Goal: Register for event/course

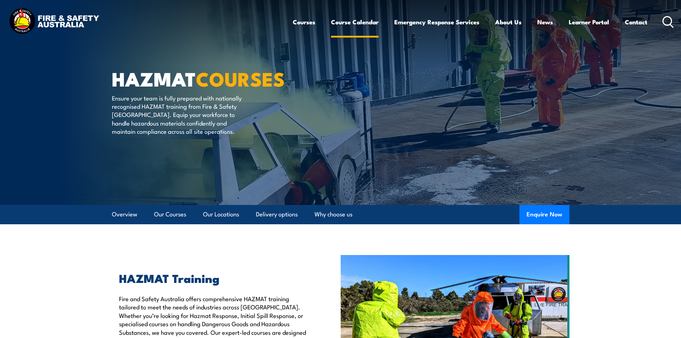
click at [349, 18] on link "Course Calendar" at bounding box center [355, 22] width 48 height 19
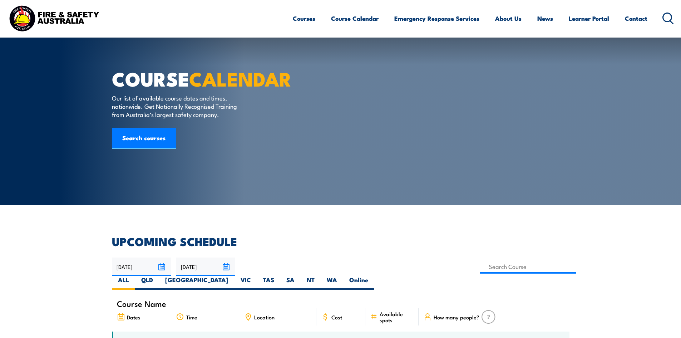
scroll to position [185, 0]
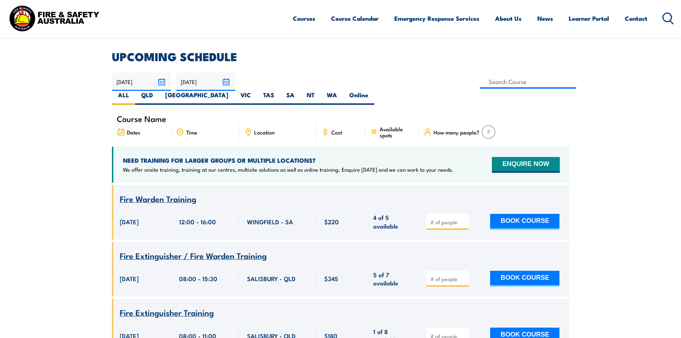
click at [281, 123] on div "Location" at bounding box center [277, 131] width 77 height 17
click at [266, 129] on span "Location" at bounding box center [264, 132] width 20 height 6
click at [253, 123] on div "Location" at bounding box center [277, 131] width 77 height 17
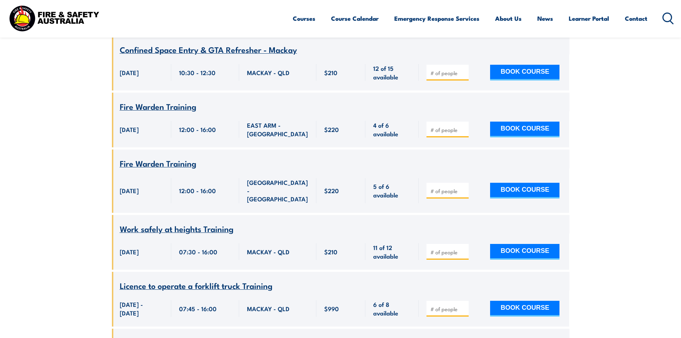
scroll to position [2017, 0]
